Goal: Check status: Check status

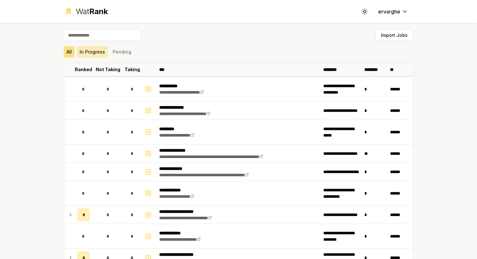
click at [102, 49] on button "In Progress" at bounding box center [92, 52] width 30 height 12
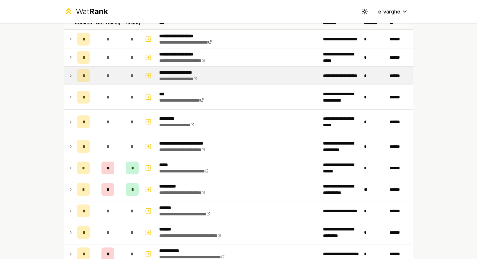
scroll to position [56, 0]
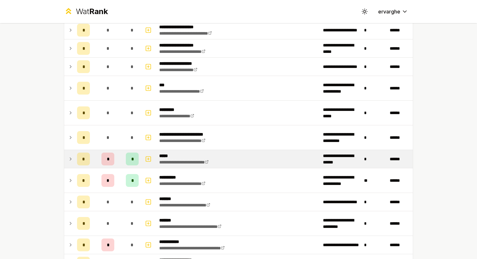
click at [68, 158] on icon at bounding box center [70, 159] width 5 height 8
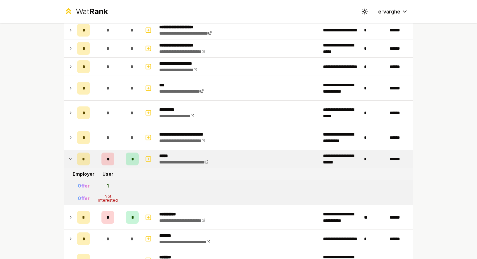
click at [68, 158] on icon at bounding box center [70, 159] width 5 height 8
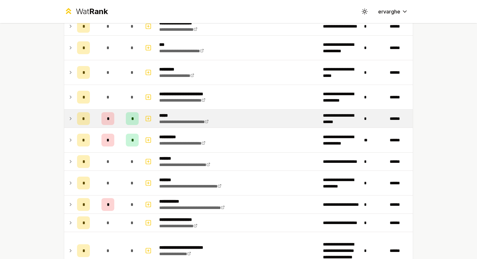
scroll to position [97, 0]
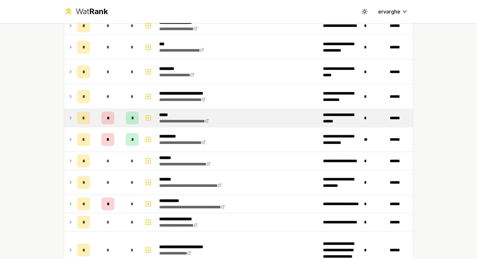
click at [61, 140] on div "**********" at bounding box center [238, 188] width 369 height 525
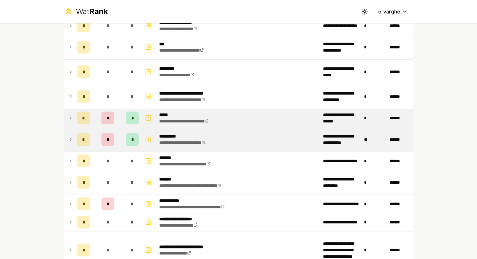
click at [68, 136] on icon at bounding box center [70, 140] width 5 height 8
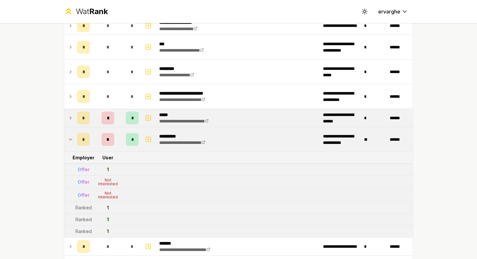
click at [68, 136] on icon at bounding box center [70, 140] width 5 height 8
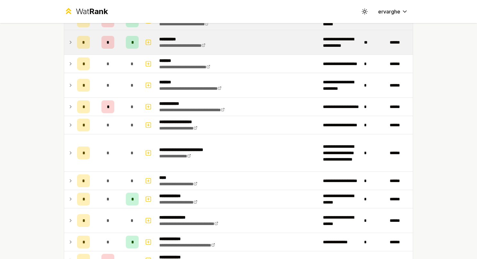
scroll to position [194, 0]
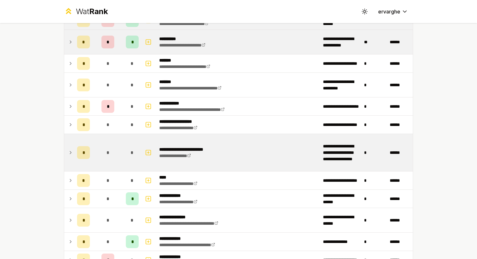
click at [66, 146] on td at bounding box center [69, 152] width 10 height 37
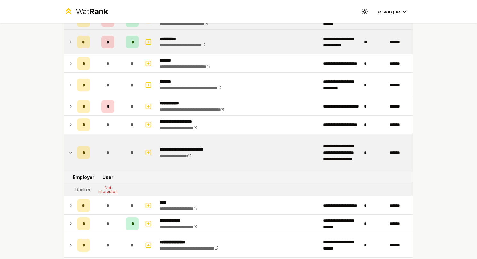
click at [66, 146] on td at bounding box center [69, 152] width 10 height 37
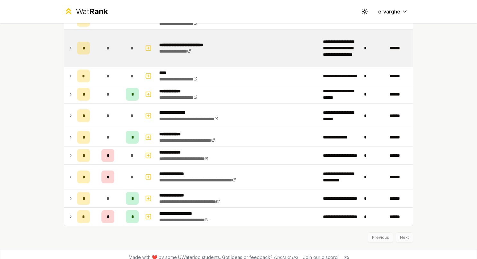
scroll to position [303, 0]
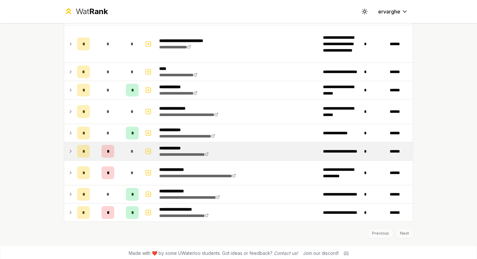
click at [68, 148] on icon at bounding box center [70, 152] width 5 height 8
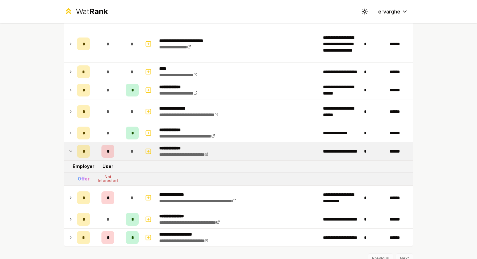
click at [68, 148] on icon at bounding box center [70, 152] width 5 height 8
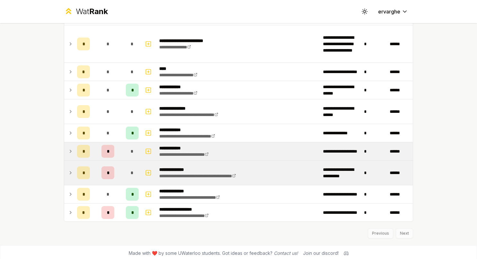
click at [67, 163] on td at bounding box center [69, 173] width 10 height 24
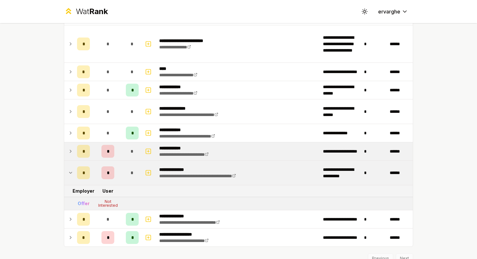
click at [67, 163] on td at bounding box center [69, 173] width 10 height 24
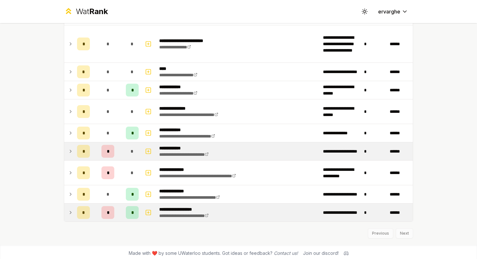
click at [68, 209] on icon at bounding box center [70, 213] width 5 height 8
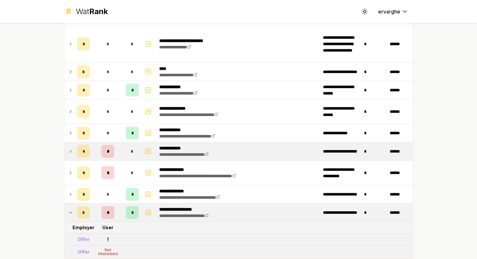
click at [68, 209] on icon at bounding box center [70, 213] width 5 height 8
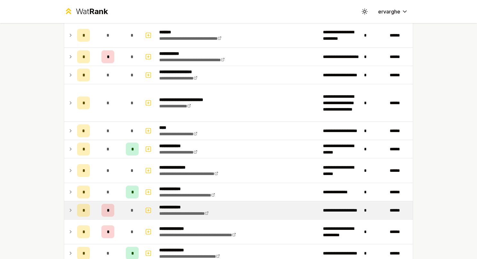
scroll to position [244, 0]
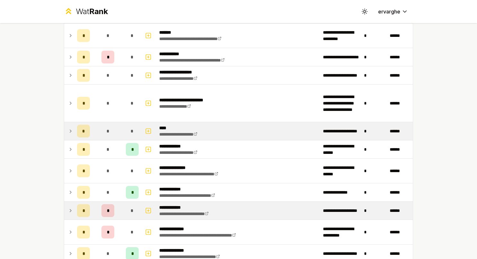
click at [71, 134] on td at bounding box center [69, 131] width 10 height 18
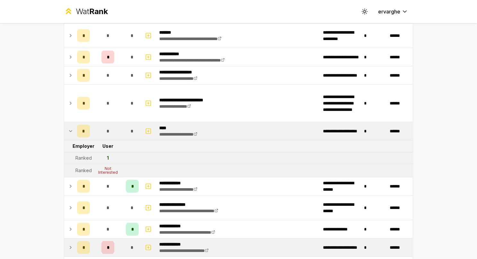
click at [71, 134] on td at bounding box center [69, 131] width 10 height 18
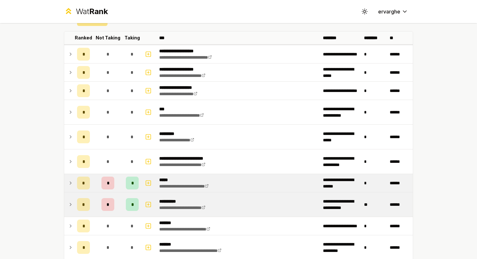
scroll to position [26, 0]
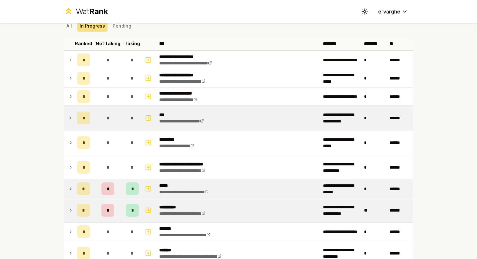
click at [68, 110] on td at bounding box center [69, 118] width 10 height 24
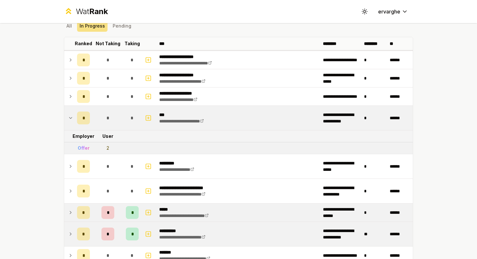
click at [68, 110] on td at bounding box center [69, 118] width 10 height 24
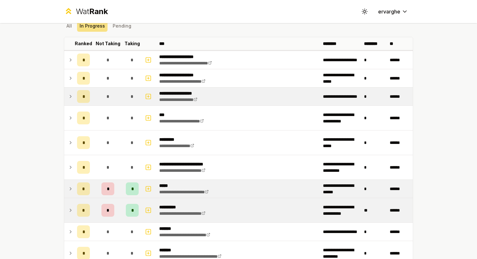
click at [68, 98] on icon at bounding box center [70, 97] width 5 height 8
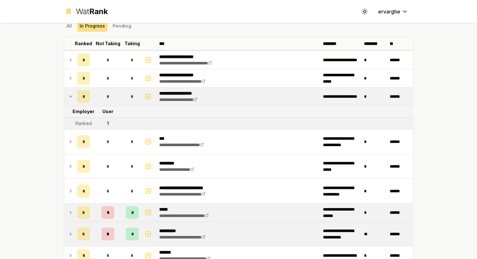
click at [68, 98] on icon at bounding box center [70, 97] width 5 height 8
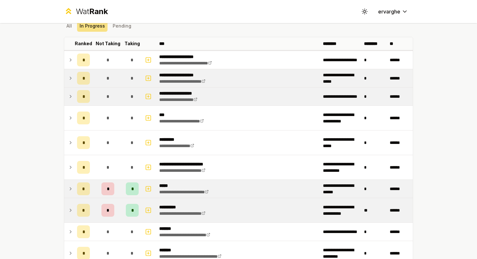
click at [69, 75] on icon at bounding box center [70, 78] width 5 height 8
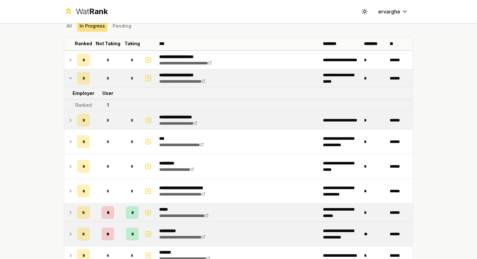
click at [69, 75] on icon at bounding box center [70, 78] width 5 height 8
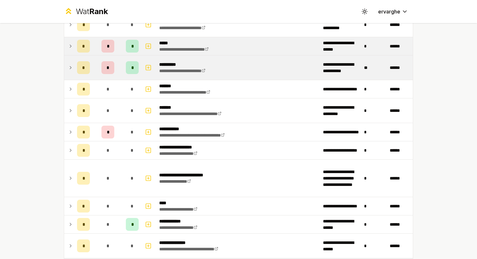
scroll to position [169, 0]
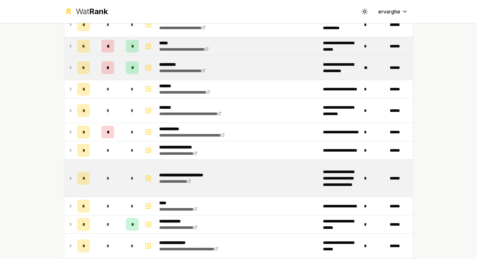
click at [68, 172] on td at bounding box center [69, 178] width 10 height 37
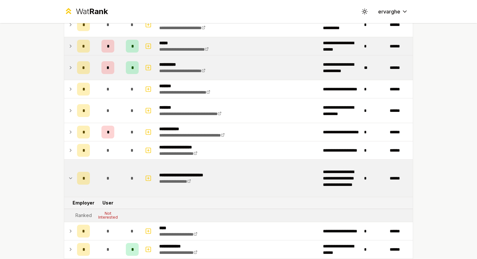
click at [68, 172] on td at bounding box center [69, 178] width 10 height 37
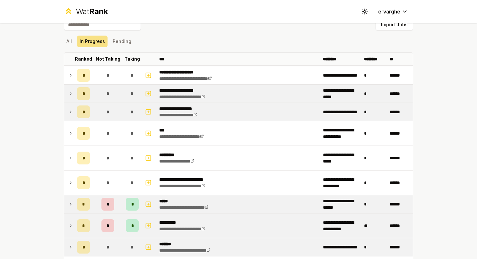
scroll to position [0, 0]
